Goal: Task Accomplishment & Management: Complete application form

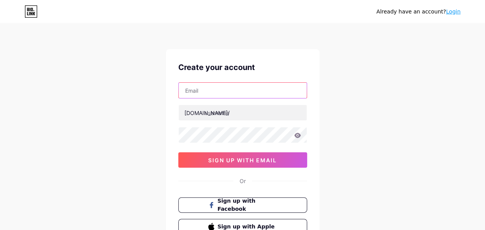
click at [208, 91] on input "text" at bounding box center [243, 90] width 128 height 15
type input "[EMAIL_ADDRESS][DOMAIN_NAME]"
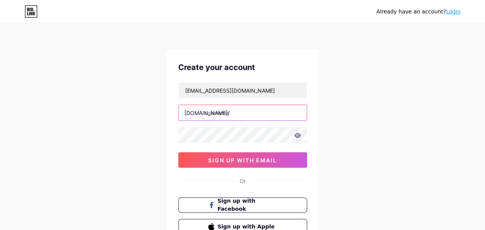
click at [242, 118] on input "text" at bounding box center [243, 112] width 128 height 15
click at [396, 134] on div "Already have an account? Login Create your account tronghiep10122@gmail.com bio…" at bounding box center [242, 147] width 485 height 294
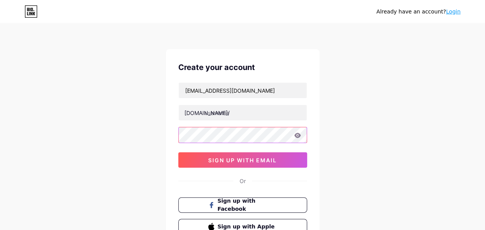
click at [111, 145] on div "Already have an account? Login Create your account tronghiep10122@gmail.com bio…" at bounding box center [242, 147] width 485 height 294
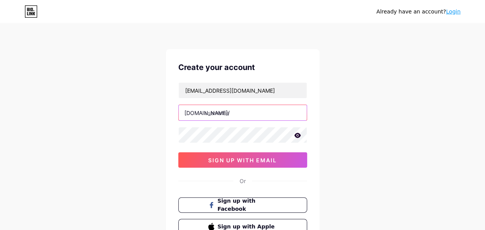
click at [249, 109] on input "text" at bounding box center [243, 112] width 128 height 15
click at [240, 115] on input "text" at bounding box center [243, 112] width 128 height 15
click at [416, 125] on div "Already have an account? Login Create your account tronghiep10122@gmail.com bio…" at bounding box center [242, 147] width 485 height 294
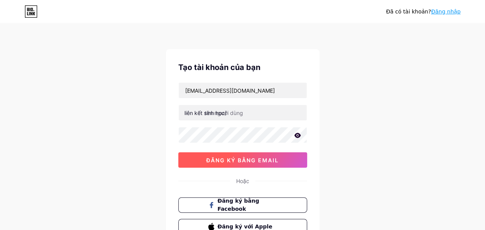
click at [249, 162] on font "đăng ký bằng email" at bounding box center [242, 160] width 73 height 7
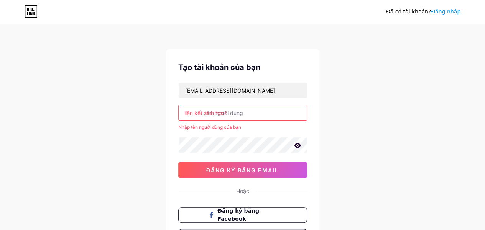
click at [248, 112] on input "text" at bounding box center [243, 112] width 128 height 15
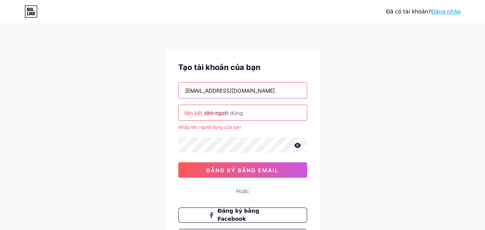
click at [260, 92] on input "tronghiep10122@gmail.com" at bounding box center [243, 90] width 128 height 15
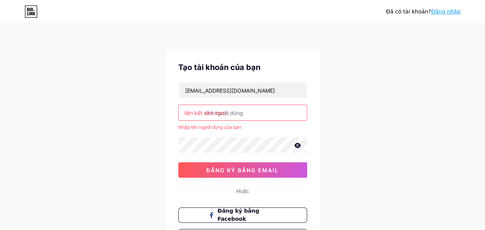
drag, startPoint x: 243, startPoint y: 124, endPoint x: 244, endPoint y: 119, distance: 5.6
click at [242, 124] on div "Nhập tên người dùng của bạn" at bounding box center [242, 127] width 129 height 7
click at [246, 116] on input "text" at bounding box center [243, 112] width 128 height 15
click at [246, 115] on input "text" at bounding box center [243, 112] width 128 height 15
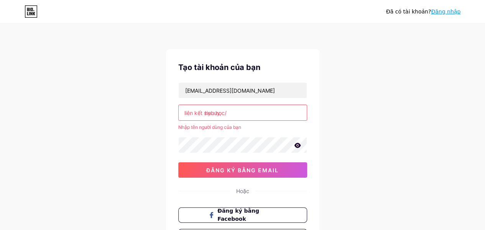
type input "hyuuy"
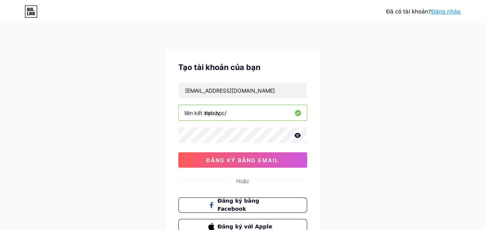
click at [256, 113] on input "hyuuy" at bounding box center [243, 112] width 128 height 15
click at [253, 115] on input "text" at bounding box center [243, 112] width 128 height 15
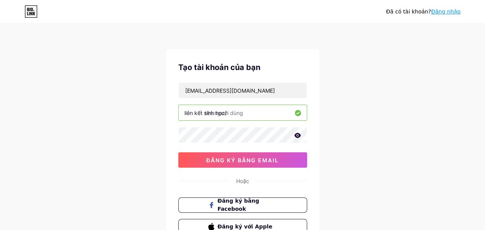
click at [349, 120] on div "Đã có tài khoản? Đăng nhập Tạo tài khoản của bạn tronghiep10122@gmail.com liên …" at bounding box center [242, 147] width 485 height 294
click at [259, 109] on input "text" at bounding box center [243, 112] width 128 height 15
click at [260, 109] on input "text" at bounding box center [243, 112] width 128 height 15
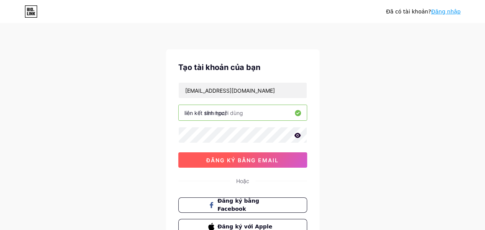
click at [253, 154] on button "đăng ký bằng email" at bounding box center [242, 159] width 129 height 15
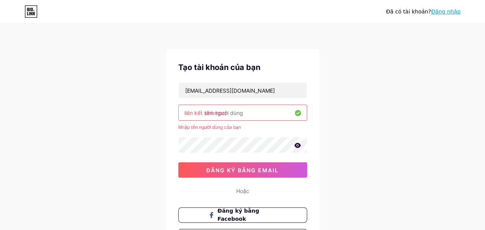
click at [252, 112] on input "text" at bounding box center [243, 112] width 128 height 15
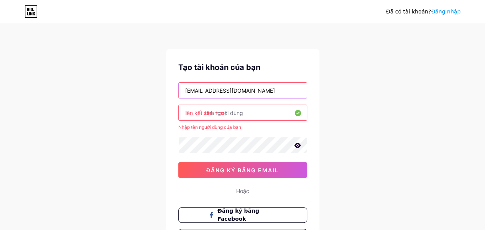
click at [267, 90] on input "tronghiep10122@gmail.com" at bounding box center [243, 90] width 128 height 15
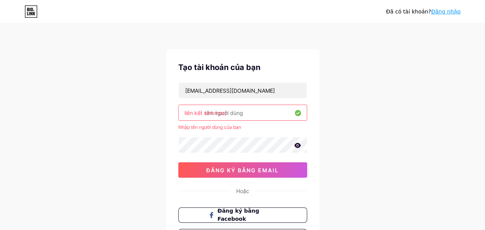
click at [250, 114] on input "text" at bounding box center [243, 112] width 128 height 15
click at [248, 114] on input "text" at bounding box center [243, 112] width 128 height 15
type input "hh"
click at [358, 111] on div "Đã có tài khoản? Đăng nhập Tạo tài khoản của bạn tronghiep10122@gmail.com liên …" at bounding box center [242, 152] width 485 height 304
click at [254, 112] on input "hh" at bounding box center [243, 112] width 128 height 15
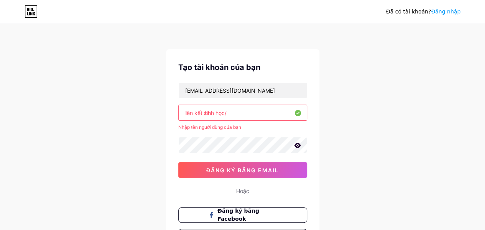
click at [254, 112] on input "hh" at bounding box center [243, 112] width 128 height 15
type input "c"
click at [224, 111] on input "text" at bounding box center [243, 112] width 128 height 15
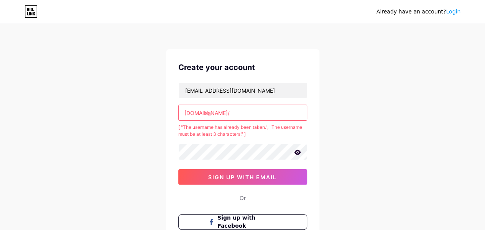
type input "c"
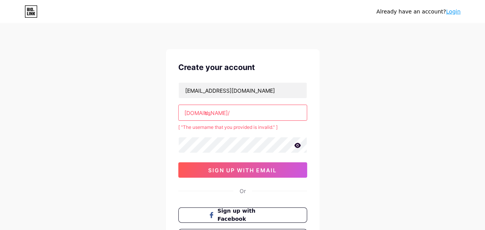
type input "cs"
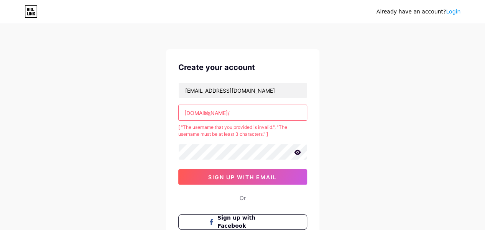
click at [224, 111] on input "cs" at bounding box center [243, 112] width 128 height 15
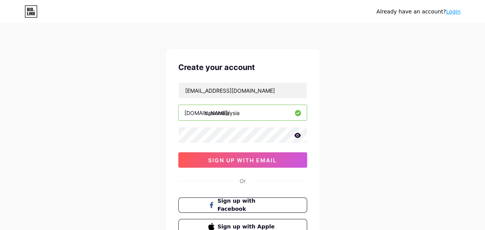
type input "casiomalaysia"
click at [298, 135] on icon at bounding box center [297, 134] width 7 height 5
click at [298, 135] on icon at bounding box center [298, 136] width 8 height 8
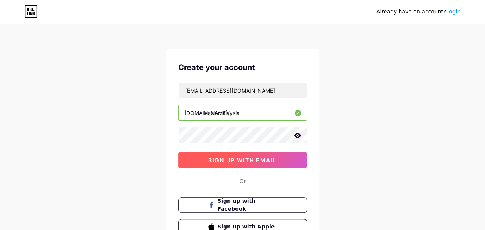
click at [254, 157] on span "sign up with email" at bounding box center [242, 160] width 69 height 7
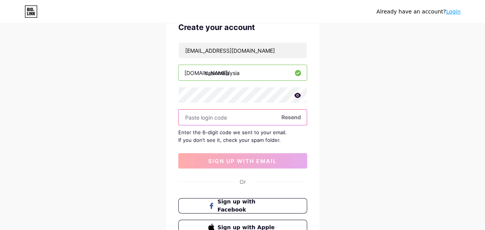
scroll to position [77, 0]
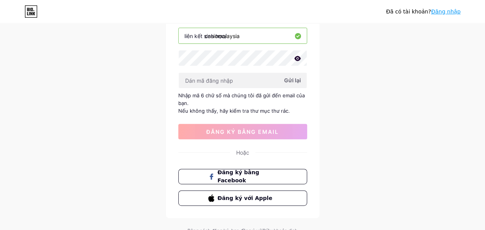
click at [294, 78] on font "Gửi lại" at bounding box center [292, 80] width 17 height 7
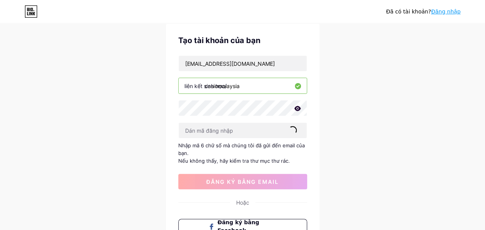
scroll to position [0, 0]
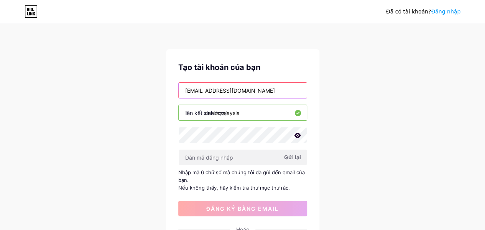
click at [259, 88] on input "tronghiep10122@gmail.com" at bounding box center [243, 90] width 128 height 15
click at [258, 89] on input "tronghiep10122@gmail.com" at bounding box center [243, 90] width 128 height 15
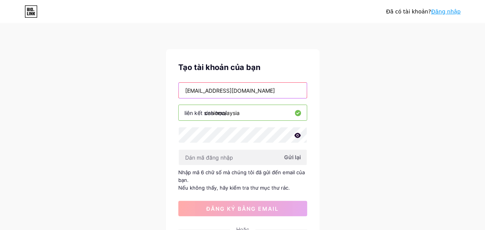
click at [256, 89] on input "tronghiep10122@gmail.com" at bounding box center [243, 90] width 128 height 15
paste input "hiepnguyentrong71"
type input "hiepnguyentrong712@gmail.com"
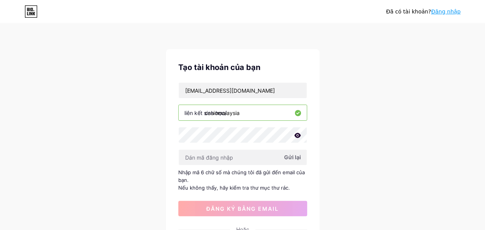
click at [328, 89] on div "Đã có tài khoản? Đăng nhập Tạo tài khoản của bạn hiepnguyentrong712@gmail.com l…" at bounding box center [242, 171] width 485 height 342
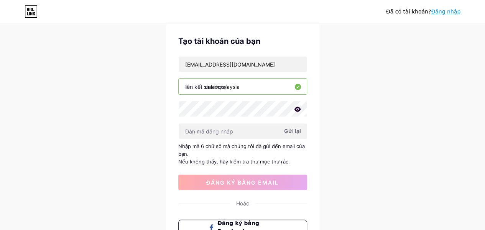
scroll to position [38, 0]
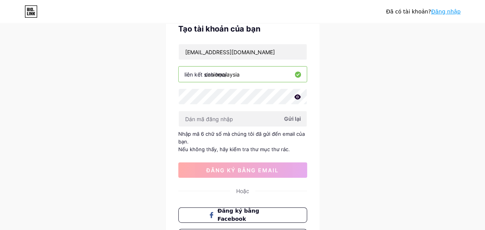
click at [296, 96] on icon at bounding box center [297, 96] width 7 height 5
click at [289, 118] on font "Gửi lại" at bounding box center [292, 118] width 17 height 7
click at [364, 91] on div "Đã có tài khoản? Đăng nhập Tạo tài khoản của bạn hiepnguyentrong712@gmail.com l…" at bounding box center [242, 133] width 485 height 342
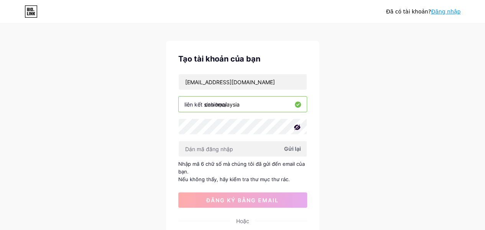
scroll to position [0, 0]
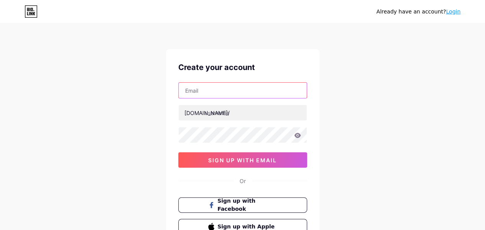
click at [243, 83] on input "text" at bounding box center [243, 90] width 128 height 15
type input "[EMAIL_ADDRESS][DOMAIN_NAME]"
click at [238, 88] on input "[EMAIL_ADDRESS][DOMAIN_NAME]" at bounding box center [243, 90] width 128 height 15
click at [238, 88] on input "hiepnguyentrong712@gmail.com" at bounding box center [243, 90] width 128 height 15
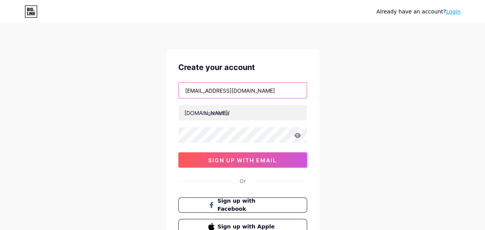
click at [238, 88] on input "hiepnguyentrong712@gmail.com" at bounding box center [243, 90] width 128 height 15
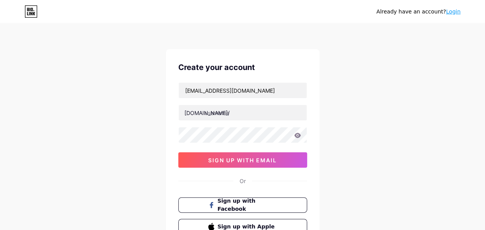
click at [339, 83] on div "Already have an account? Login Create your account hiepnguyentrong712@gmail.com…" at bounding box center [242, 147] width 485 height 294
click at [243, 106] on input "text" at bounding box center [243, 112] width 128 height 15
click at [243, 109] on input "text" at bounding box center [243, 112] width 128 height 15
type input "c"
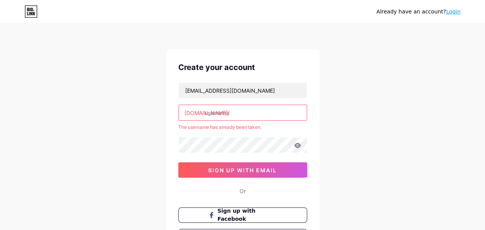
type input "x"
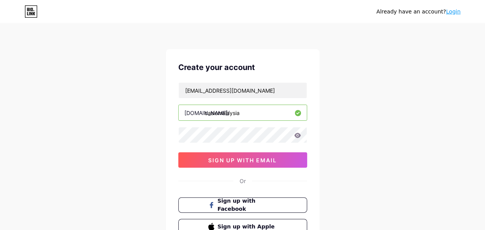
type input "casiomalaysia"
click at [297, 137] on icon at bounding box center [297, 134] width 7 height 5
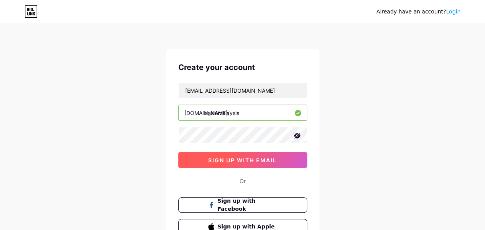
click at [243, 157] on span "sign up with email" at bounding box center [242, 160] width 69 height 7
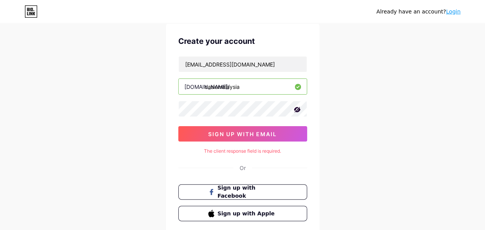
scroll to position [38, 0]
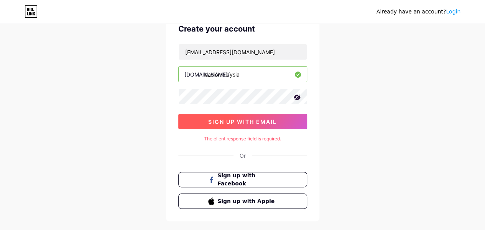
click at [249, 126] on button "sign up with email" at bounding box center [242, 121] width 129 height 15
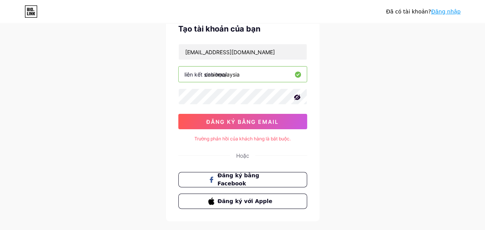
click at [345, 124] on div "Đã có tài khoản? Đăng nhập Tạo tài khoản của bạn hiepnguyentrong712@gmail.com l…" at bounding box center [242, 115] width 485 height 307
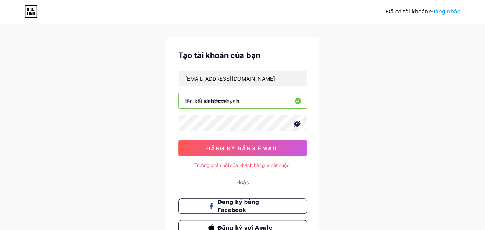
scroll to position [0, 0]
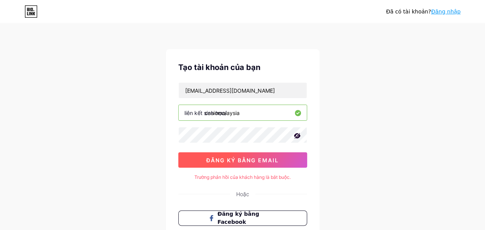
click at [253, 152] on button "đăng ký bằng email" at bounding box center [242, 159] width 129 height 15
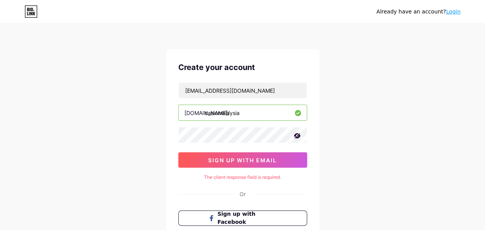
click at [350, 86] on div "Already have an account? Login Create your account hiepnguyentrong712@gmail.com…" at bounding box center [242, 153] width 485 height 307
click at [451, 12] on link "Login" at bounding box center [453, 11] width 15 height 6
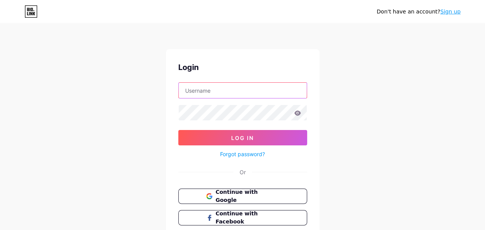
click at [237, 96] on input "text" at bounding box center [243, 90] width 128 height 15
type input "hiepnguyentrong712@gmail.com"
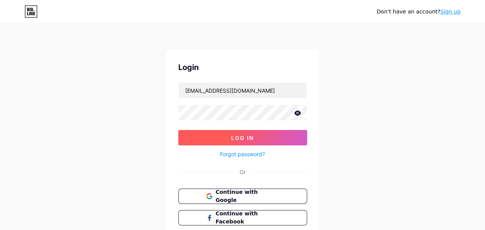
click at [244, 132] on button "Log In" at bounding box center [242, 137] width 129 height 15
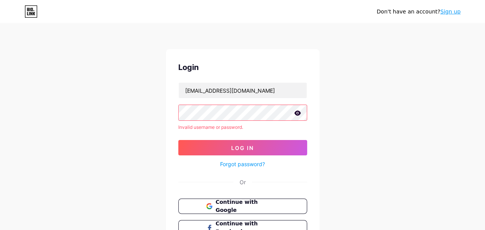
click at [299, 112] on icon at bounding box center [297, 112] width 7 height 5
click at [299, 112] on icon at bounding box center [297, 113] width 7 height 5
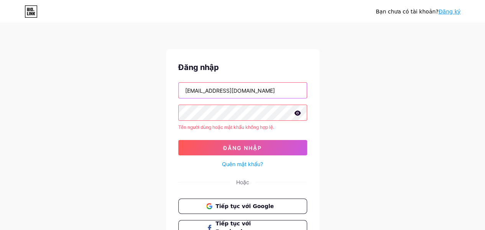
click at [281, 90] on input "hiepnguyentrong712@gmail.com" at bounding box center [243, 90] width 128 height 15
drag, startPoint x: 281, startPoint y: 90, endPoint x: 256, endPoint y: 93, distance: 25.5
click at [280, 89] on input "hiepnguyentrong712@gmail.com" at bounding box center [243, 90] width 128 height 15
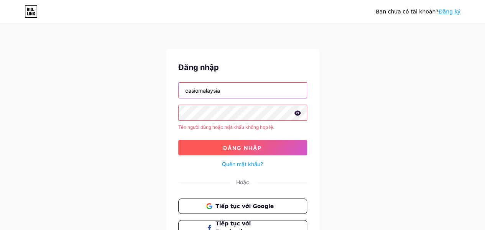
type input "casiomalaysia"
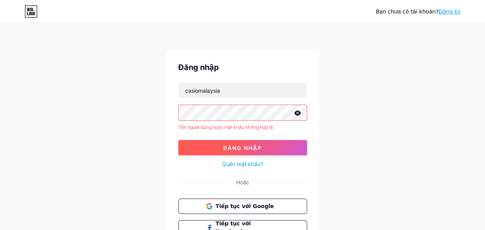
click at [238, 149] on font "Đăng nhập" at bounding box center [242, 147] width 39 height 7
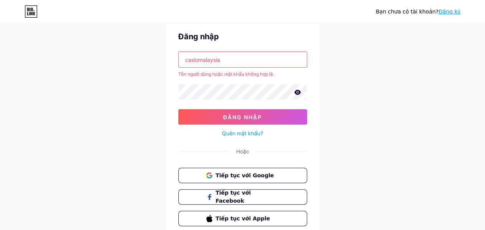
scroll to position [62, 0]
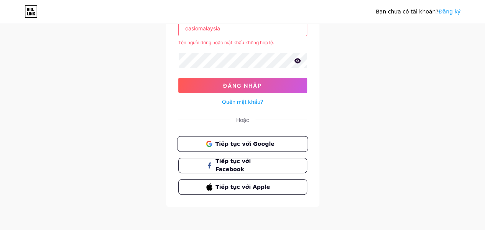
click at [266, 143] on span "Tiếp tục với Google" at bounding box center [247, 143] width 64 height 8
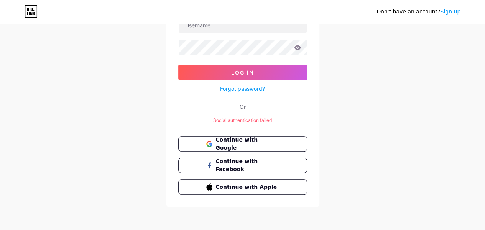
scroll to position [27, 0]
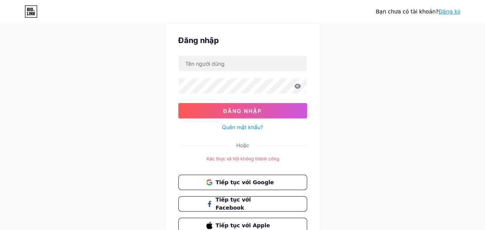
click at [376, 89] on div "Bạn chưa có tài khoản? Đăng ký Đăng nhập Đăng nhập Quên mật khẩu? Hoặc Xác thực…" at bounding box center [242, 121] width 485 height 296
click at [243, 181] on font "Tiếp tục với Google" at bounding box center [244, 181] width 59 height 6
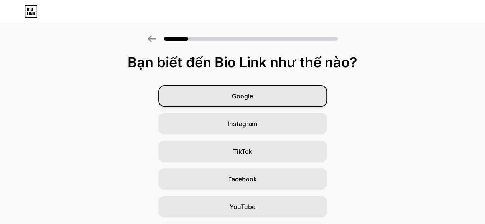
click at [266, 90] on div "Google" at bounding box center [243, 95] width 169 height 21
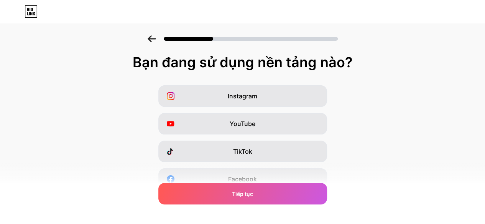
click at [154, 38] on icon at bounding box center [152, 38] width 8 height 7
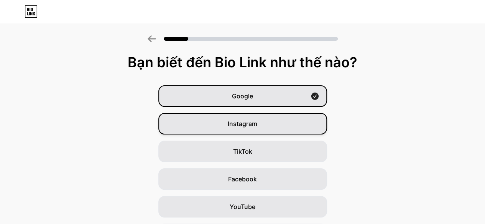
scroll to position [38, 0]
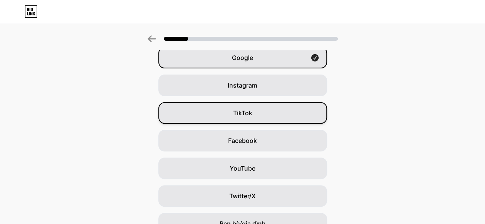
click at [273, 109] on div "TikTok" at bounding box center [243, 112] width 169 height 21
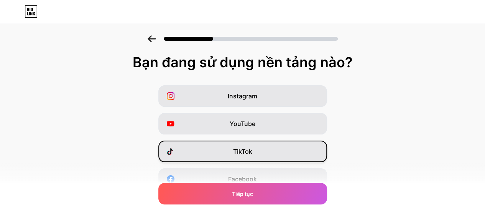
click at [252, 151] on font "TikTok" at bounding box center [242, 151] width 19 height 8
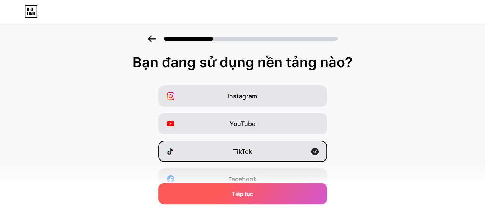
click at [275, 191] on div "Tiếp tục" at bounding box center [243, 193] width 169 height 21
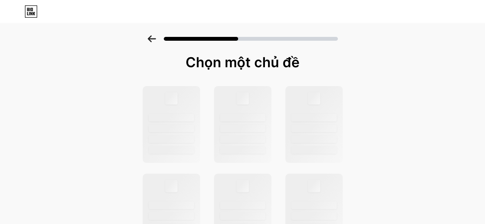
click at [298, 104] on div at bounding box center [313, 124] width 59 height 79
click at [241, 111] on div at bounding box center [242, 124] width 59 height 79
click at [288, 91] on div at bounding box center [313, 124] width 59 height 79
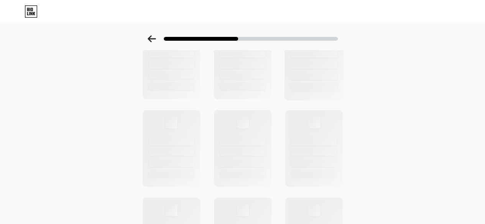
scroll to position [154, 0]
click at [267, 113] on div at bounding box center [242, 145] width 59 height 79
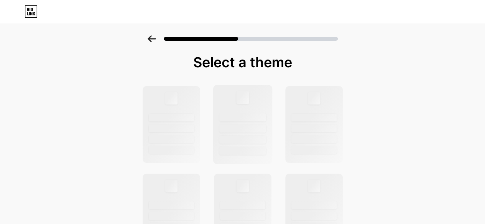
click at [253, 104] on div at bounding box center [242, 124] width 59 height 79
click at [247, 103] on div at bounding box center [242, 97] width 13 height 13
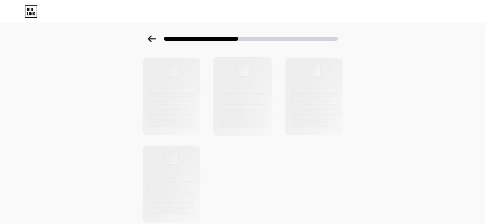
scroll to position [320, 0]
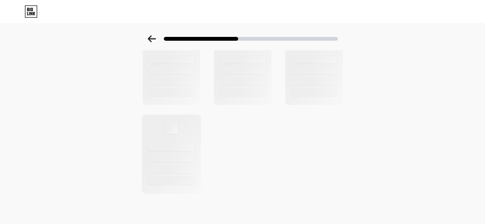
click at [179, 147] on div at bounding box center [171, 147] width 47 height 8
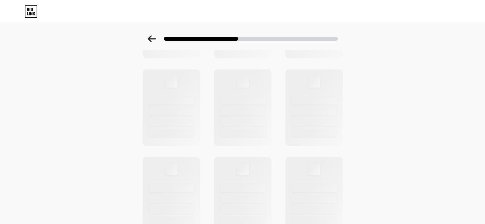
scroll to position [129, 0]
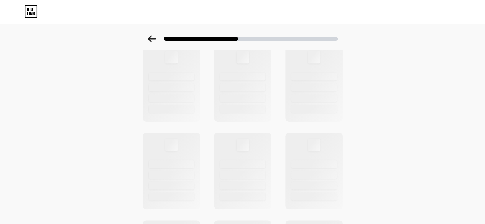
click at [156, 40] on icon at bounding box center [152, 38] width 8 height 7
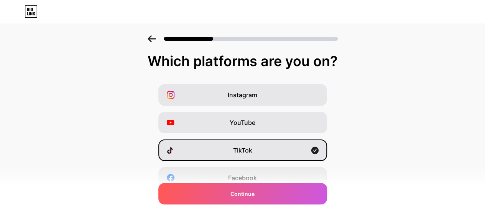
scroll to position [0, 0]
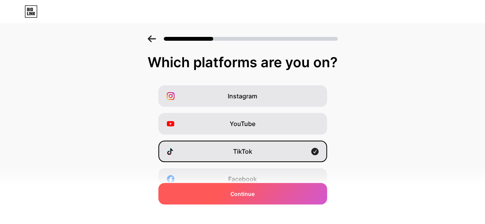
click at [248, 191] on span "Continue" at bounding box center [243, 194] width 24 height 8
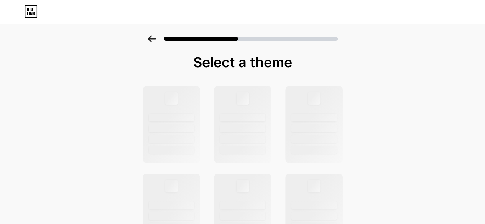
click at [31, 7] on icon at bounding box center [31, 11] width 13 height 12
click at [35, 10] on icon at bounding box center [31, 11] width 13 height 12
drag, startPoint x: 29, startPoint y: 0, endPoint x: 385, endPoint y: 63, distance: 360.9
drag, startPoint x: 388, startPoint y: 63, endPoint x: 395, endPoint y: 66, distance: 8.1
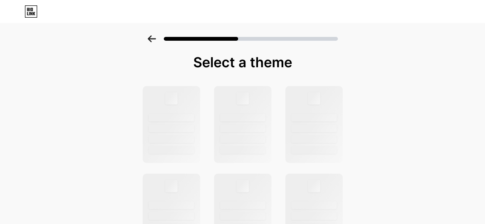
click at [246, 94] on div at bounding box center [242, 97] width 13 height 13
